Goal: Information Seeking & Learning: Learn about a topic

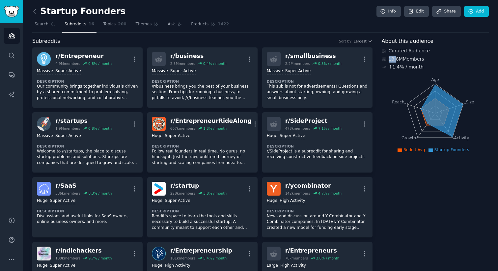
scroll to position [111, 0]
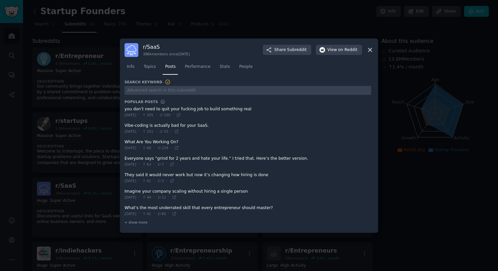
click at [188, 9] on div at bounding box center [249, 135] width 498 height 271
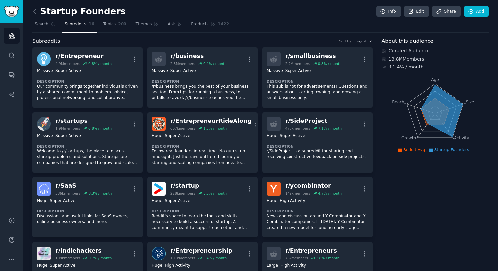
click at [36, 13] on icon at bounding box center [34, 11] width 7 height 7
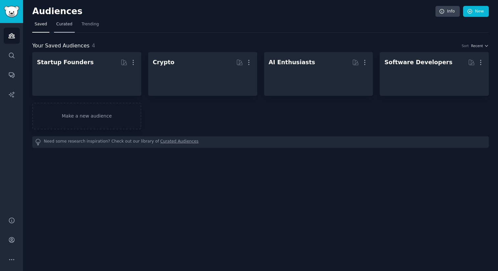
click at [59, 30] on link "Curated" at bounding box center [64, 26] width 21 height 14
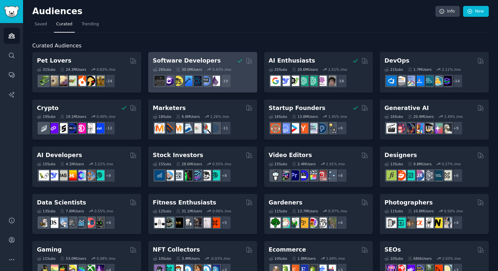
click at [220, 61] on div "Software Developers" at bounding box center [203, 61] width 100 height 8
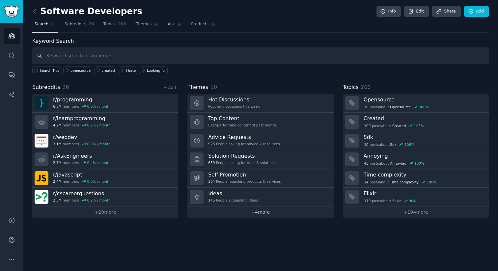
click at [270, 207] on link "+ 4 more" at bounding box center [261, 213] width 146 height 12
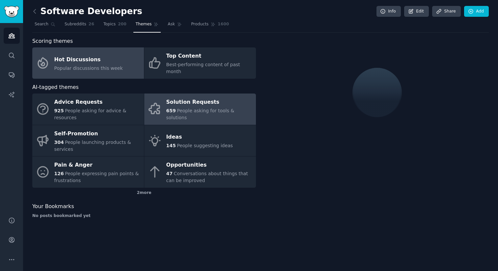
click at [175, 103] on div "Solution Requests" at bounding box center [209, 102] width 86 height 11
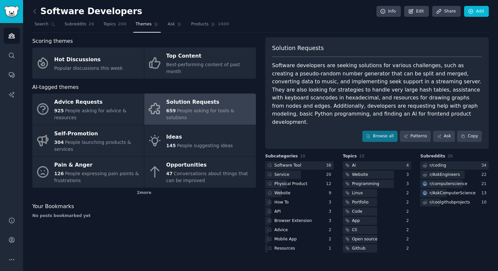
click at [289, 154] on span "Subcategories" at bounding box center [281, 157] width 33 height 6
